Goal: Complete application form

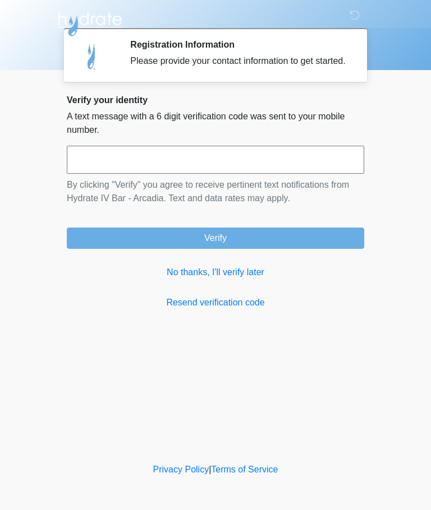
click at [210, 169] on input "text" at bounding box center [215, 160] width 297 height 28
type input "******"
click at [263, 243] on button "Verify" at bounding box center [215, 238] width 297 height 21
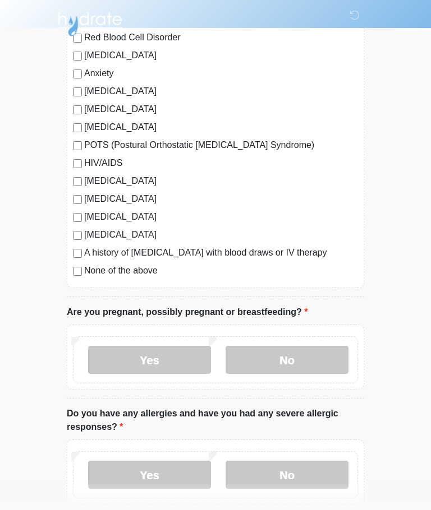
scroll to position [203, 0]
click at [315, 357] on label "No" at bounding box center [286, 360] width 123 height 28
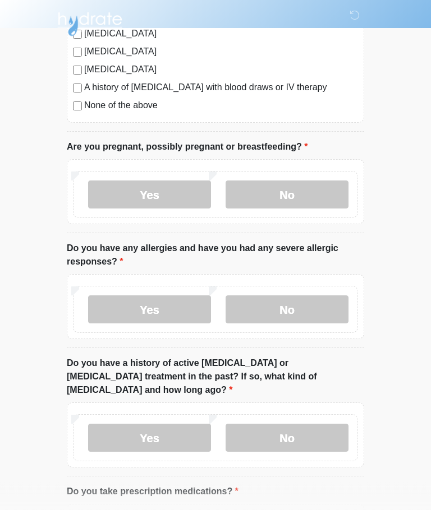
scroll to position [376, 0]
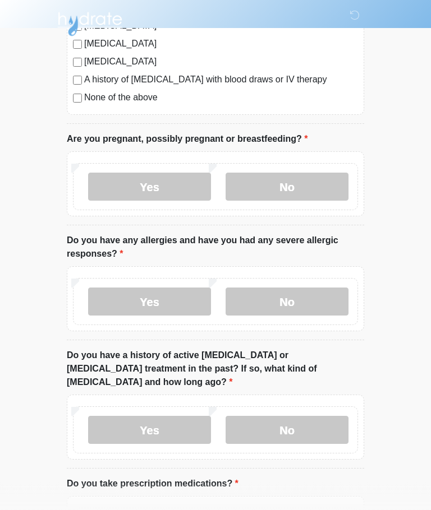
click at [315, 302] on label "No" at bounding box center [286, 302] width 123 height 28
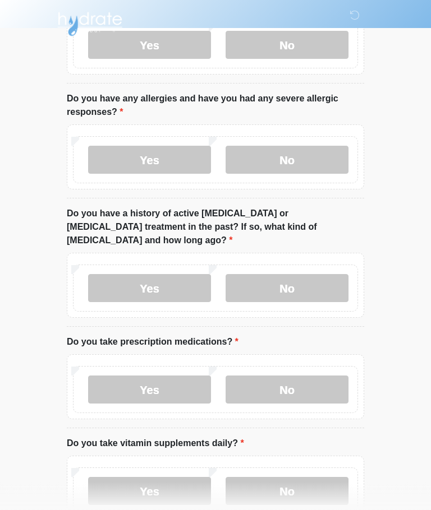
scroll to position [520, 0]
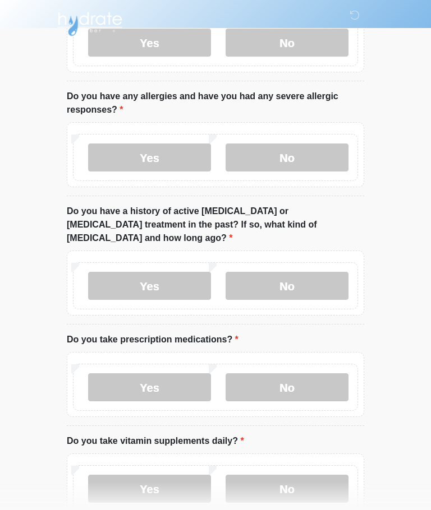
click at [323, 272] on label "No" at bounding box center [286, 286] width 123 height 28
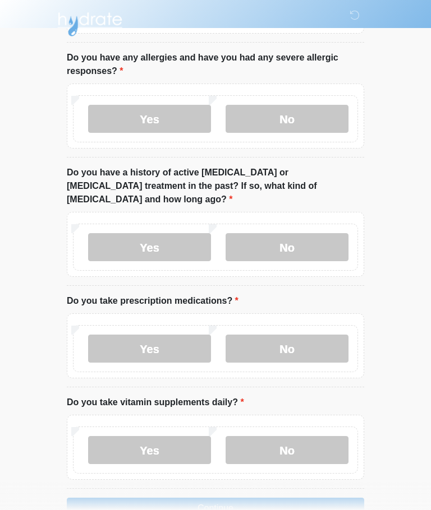
scroll to position [575, 0]
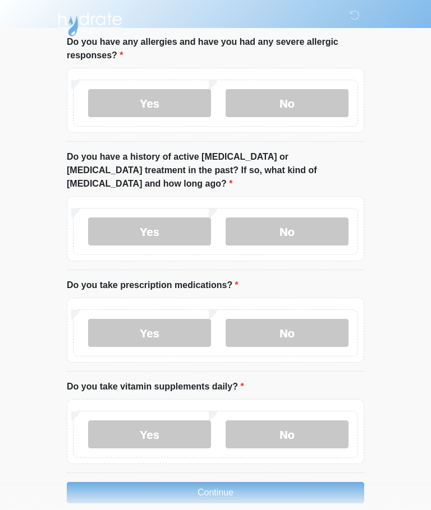
click at [314, 320] on label "No" at bounding box center [286, 333] width 123 height 28
click at [308, 424] on label "No" at bounding box center [286, 434] width 123 height 28
click at [304, 484] on button "Continue" at bounding box center [215, 492] width 297 height 21
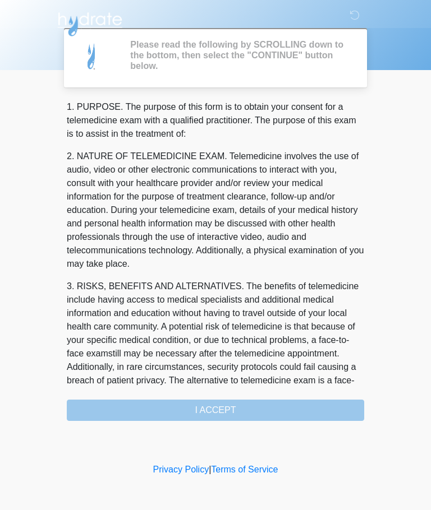
scroll to position [0, 0]
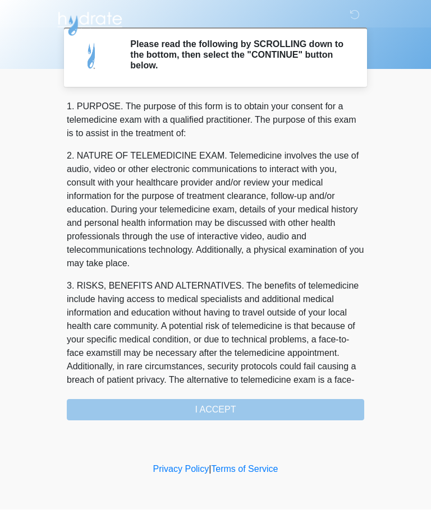
click at [279, 414] on div "1. PURPOSE. The purpose of this form is to obtain your consent for a telemedici…" at bounding box center [215, 260] width 297 height 321
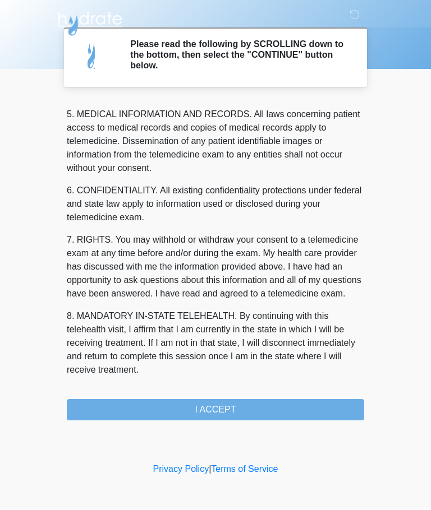
scroll to position [364, 0]
click at [272, 410] on button "I ACCEPT" at bounding box center [215, 410] width 297 height 21
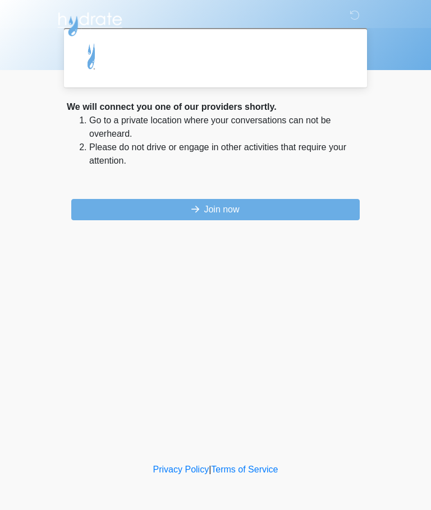
scroll to position [0, 0]
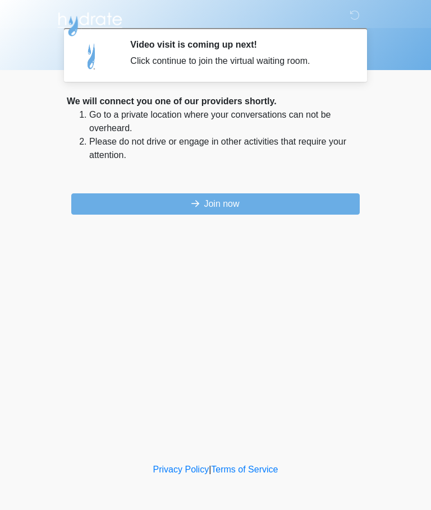
click at [319, 200] on button "Join now" at bounding box center [215, 203] width 288 height 21
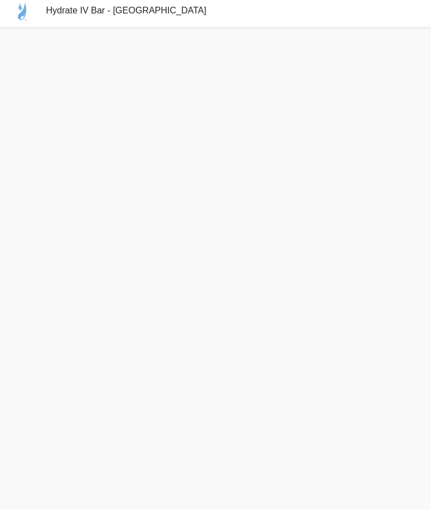
scroll to position [33, 0]
